Goal: Check status: Check status

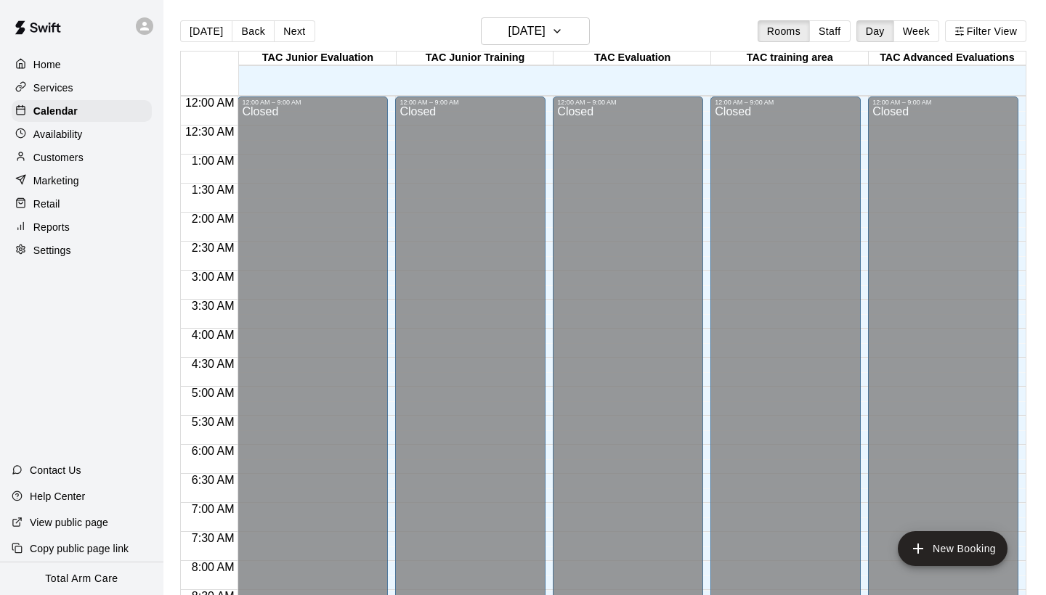
scroll to position [836, 0]
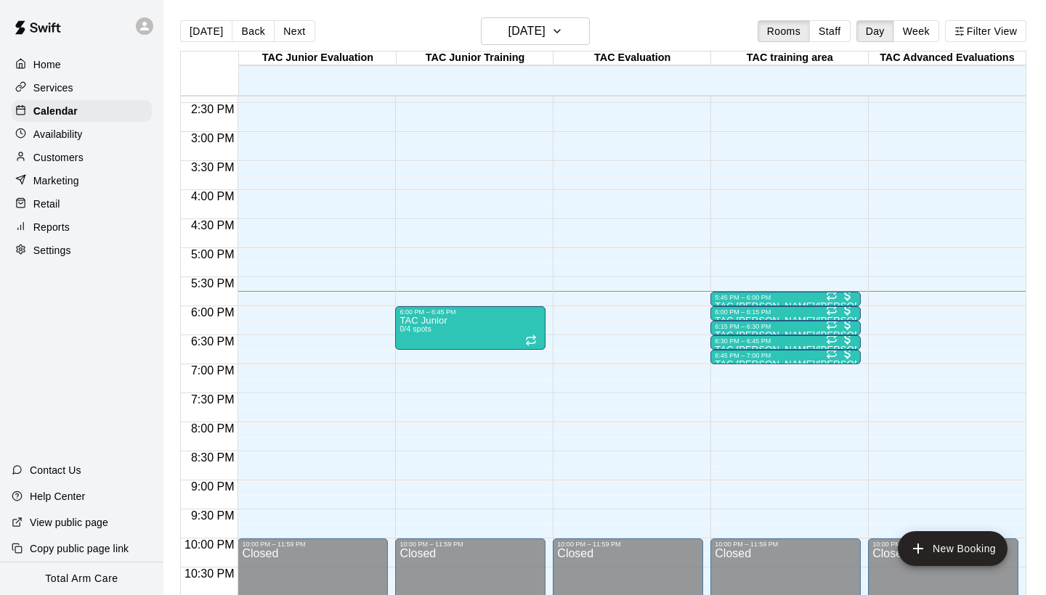
click at [67, 226] on p "Reports" at bounding box center [51, 227] width 36 height 15
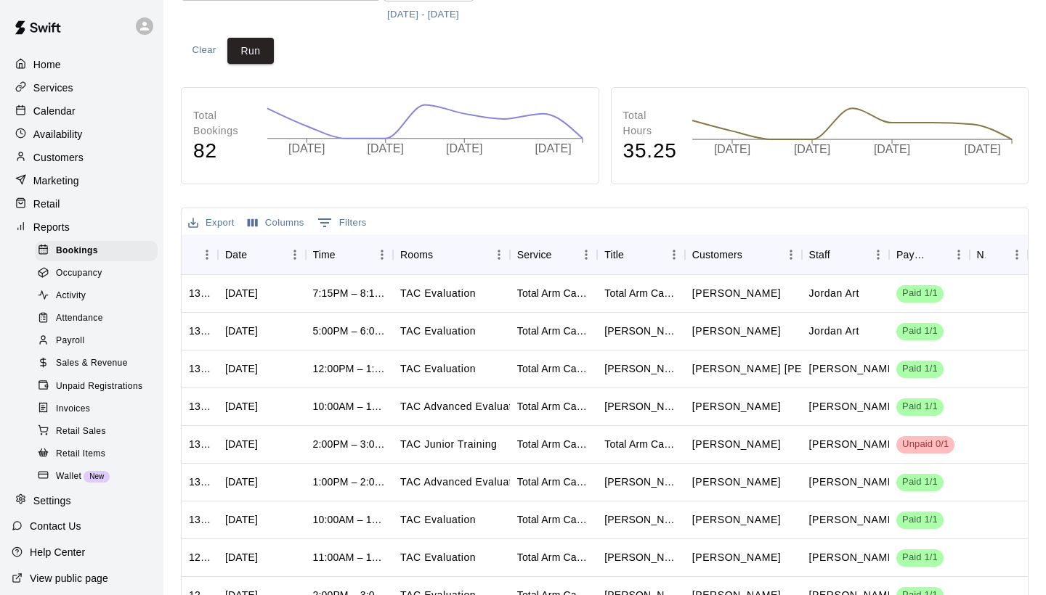
scroll to position [166, 0]
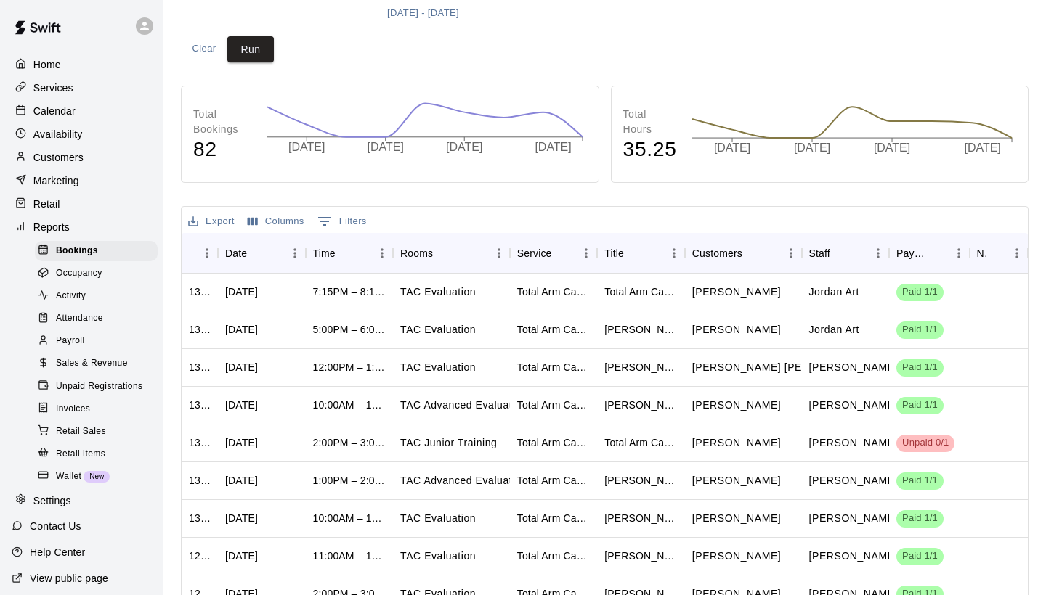
click at [93, 312] on span "Attendance" at bounding box center [79, 319] width 47 height 15
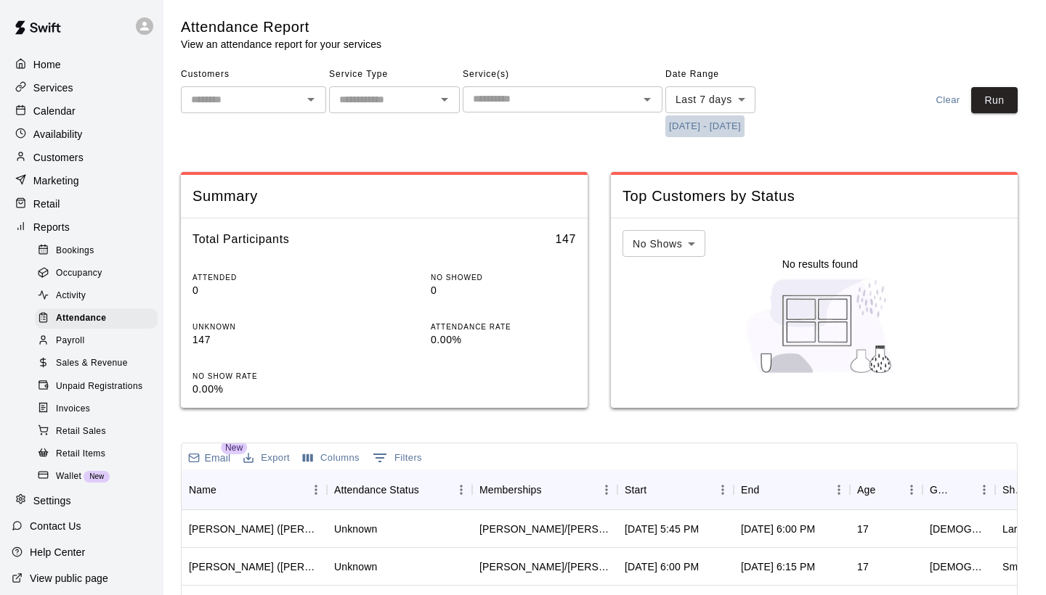
click at [721, 131] on button "[DATE] - [DATE]" at bounding box center [704, 126] width 79 height 23
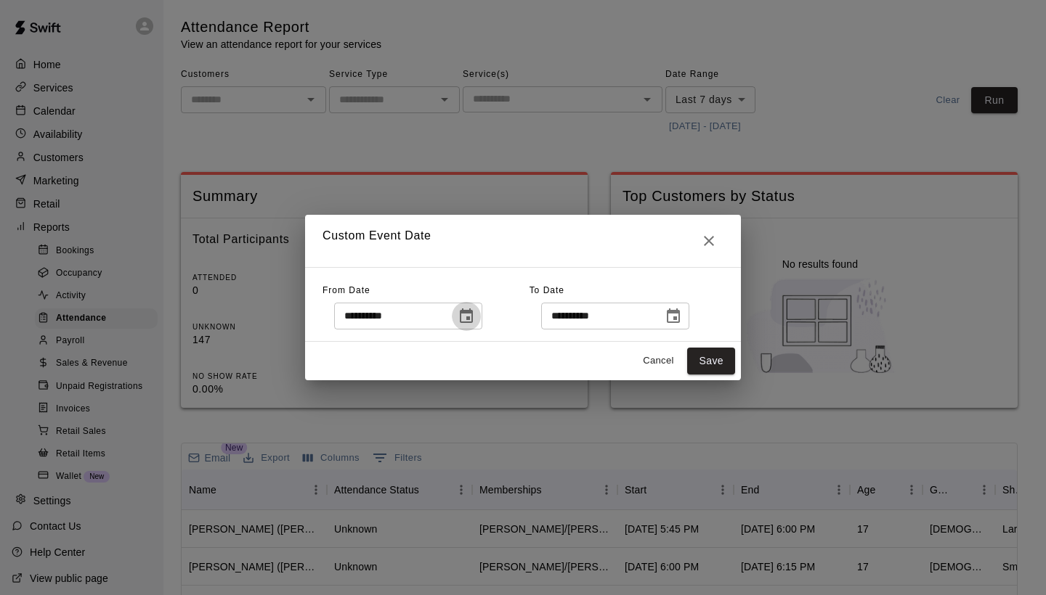
click at [481, 314] on button "Choose date, selected date is Aug 14, 2025" at bounding box center [466, 316] width 29 height 29
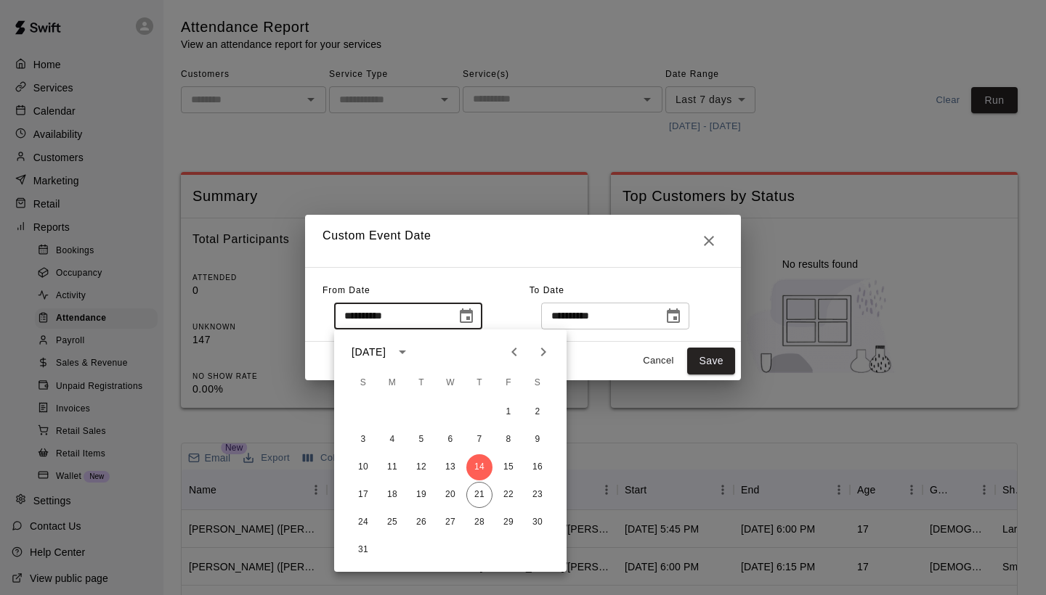
click at [466, 503] on div "17 18 19 20 21 22 23" at bounding box center [450, 495] width 232 height 26
click at [484, 495] on button "21" at bounding box center [479, 495] width 26 height 26
type input "**********"
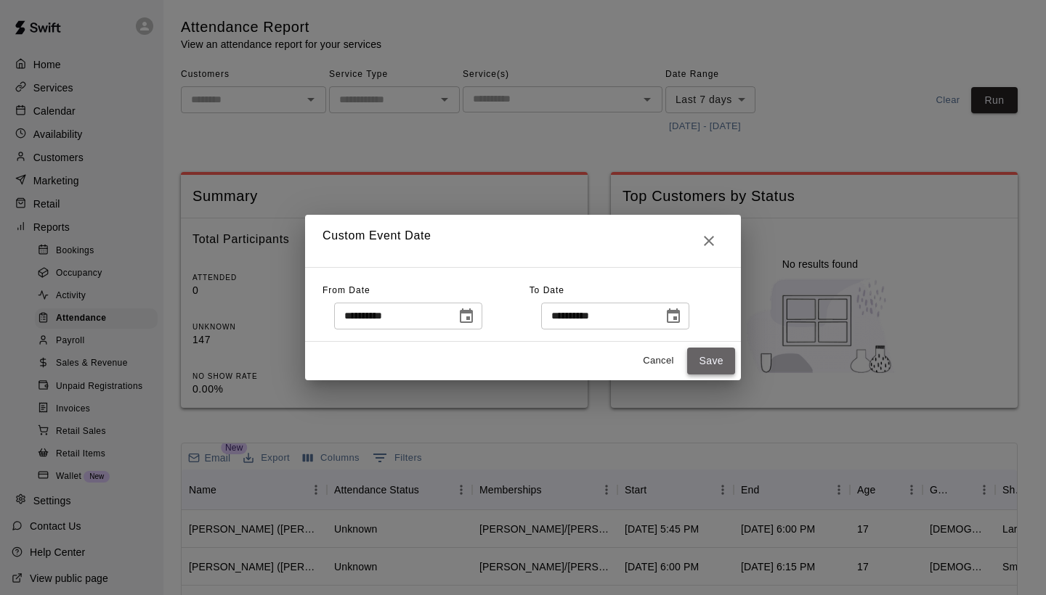
click at [711, 350] on button "Save" at bounding box center [711, 361] width 48 height 27
type input "******"
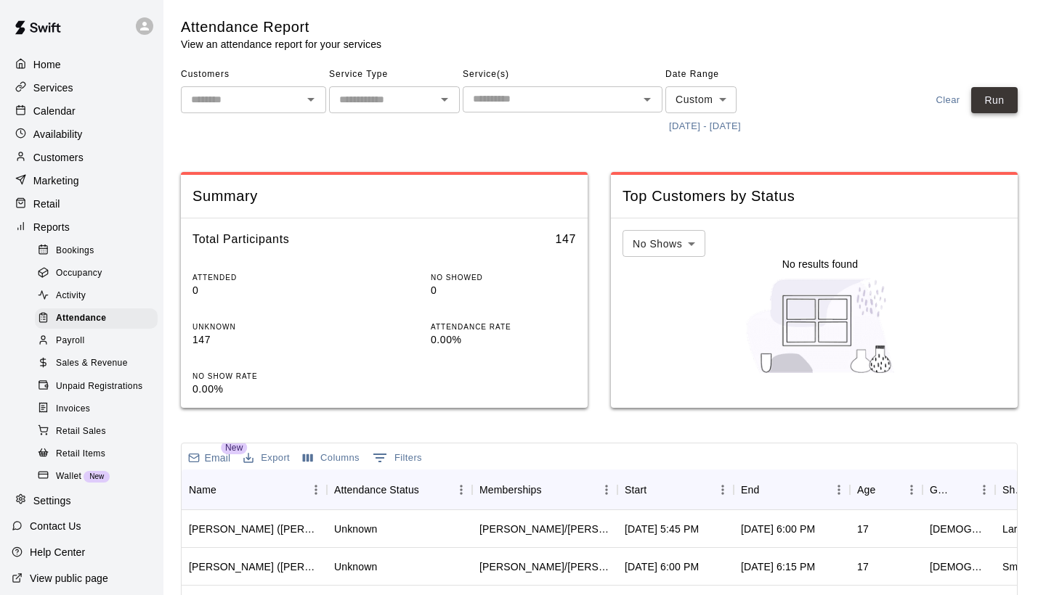
click at [981, 95] on button "Run" at bounding box center [994, 100] width 46 height 27
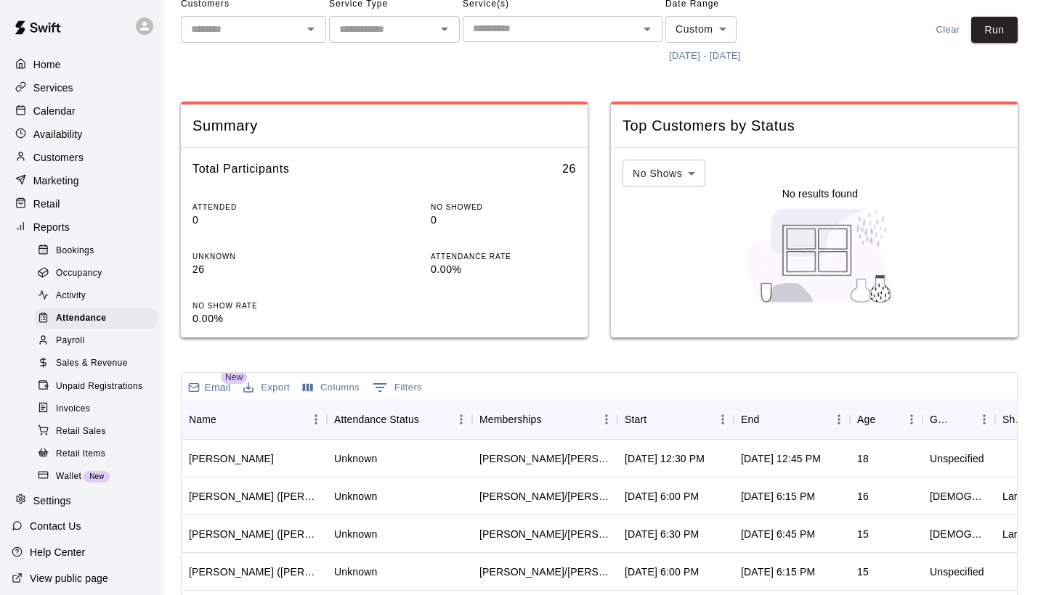
scroll to position [76, 0]
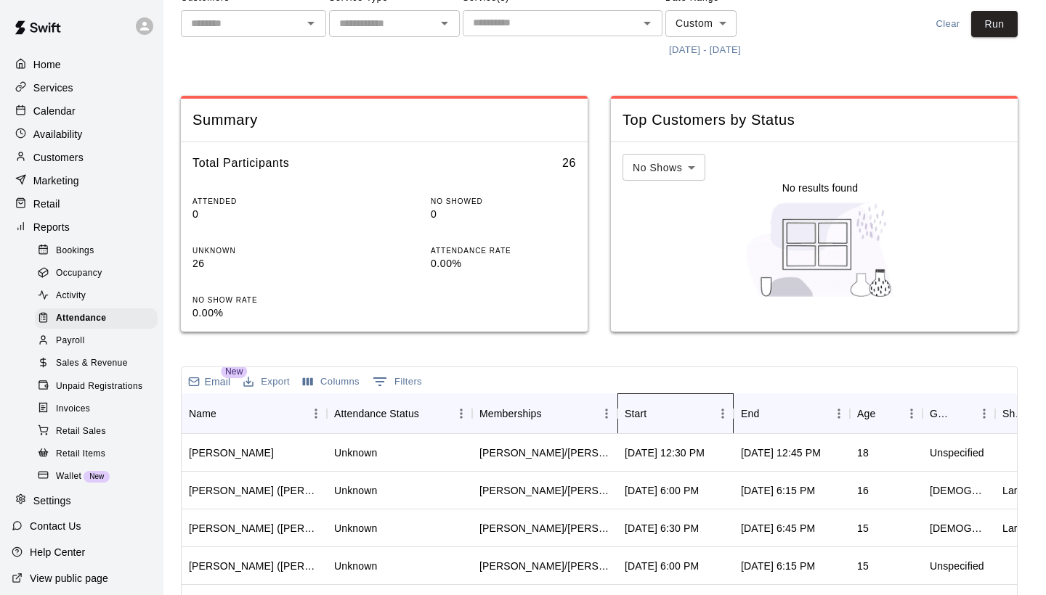
click at [644, 412] on div "Start" at bounding box center [636, 414] width 22 height 41
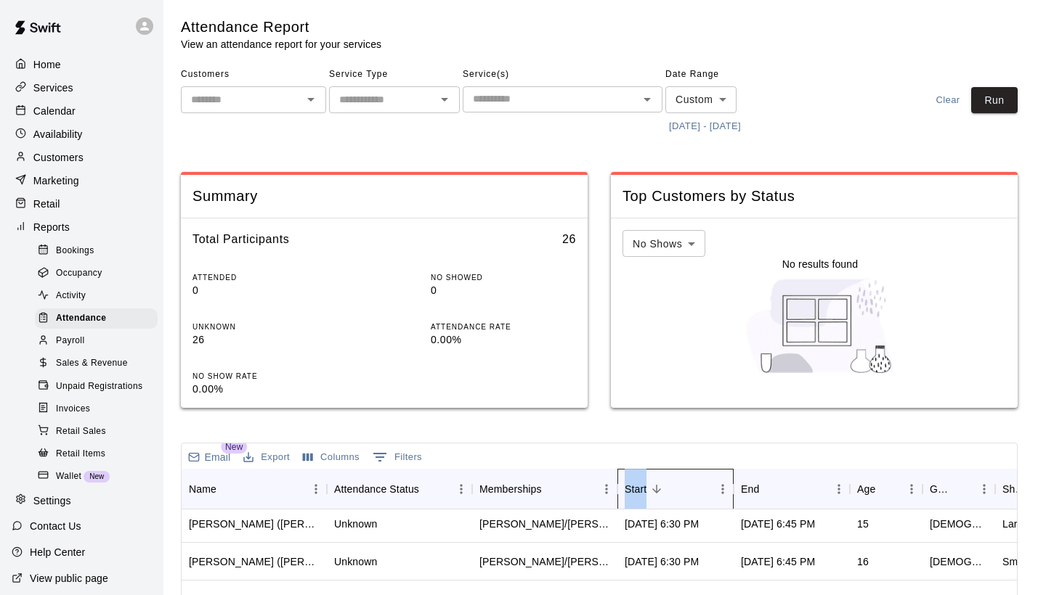
scroll to position [0, 0]
click at [703, 129] on button "[DATE] - [DATE]" at bounding box center [704, 126] width 79 height 23
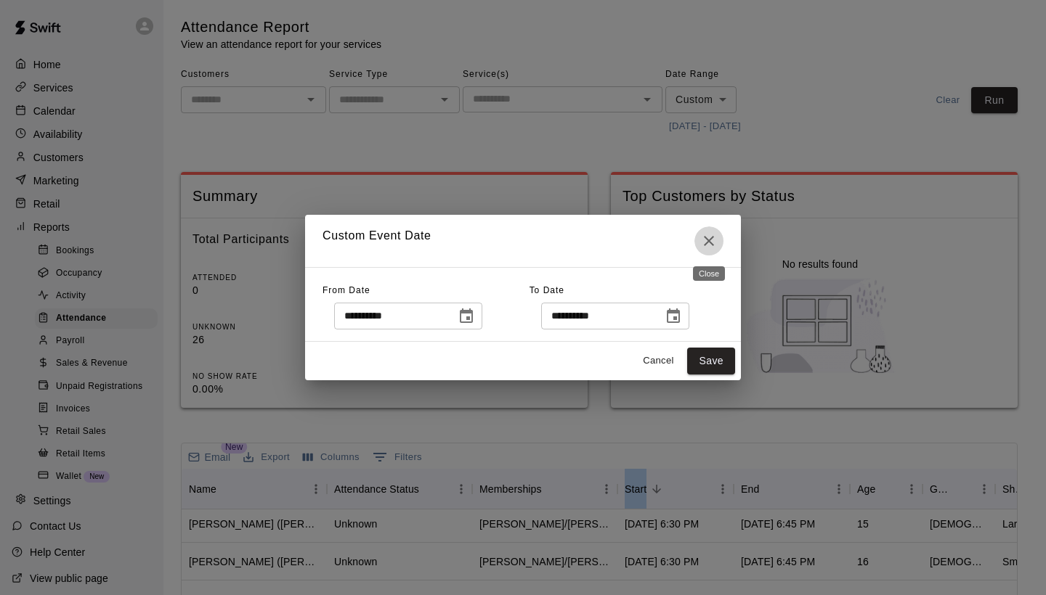
click at [703, 247] on icon "Close" at bounding box center [708, 240] width 17 height 17
